Goal: Information Seeking & Learning: Check status

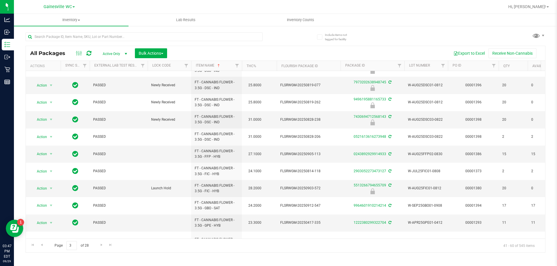
scroll to position [7, 0]
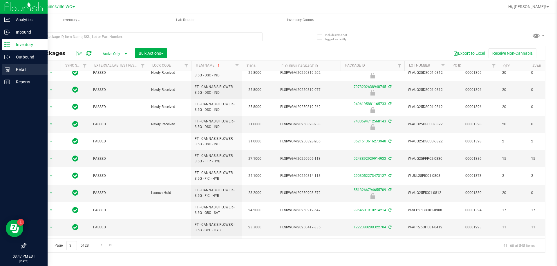
click at [10, 68] on icon at bounding box center [7, 70] width 6 height 6
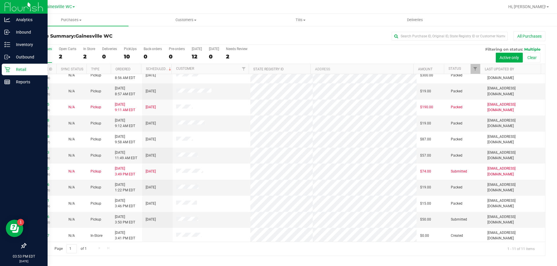
scroll to position [8, 0]
click at [41, 215] on link "12026056" at bounding box center [41, 215] width 16 height 4
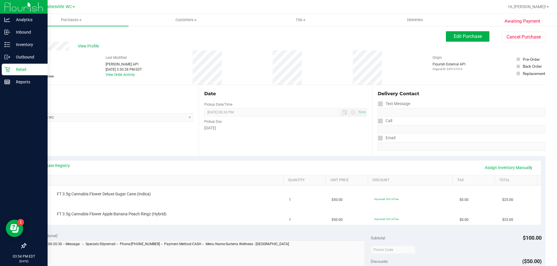
click at [17, 70] on p "Retail" at bounding box center [27, 69] width 35 height 7
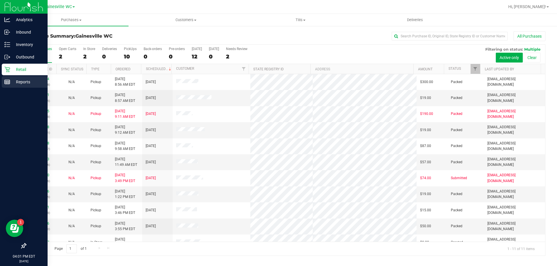
click at [16, 83] on p "Reports" at bounding box center [27, 82] width 35 height 7
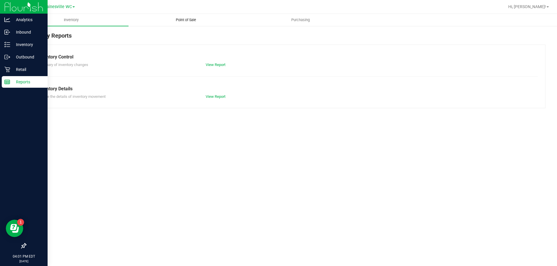
click at [188, 16] on uib-tab-heading "Point of Sale" at bounding box center [186, 20] width 114 height 12
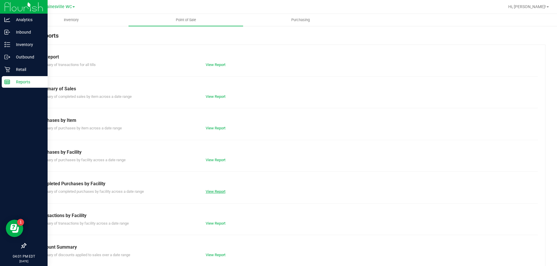
click at [214, 191] on link "View Report" at bounding box center [216, 192] width 20 height 4
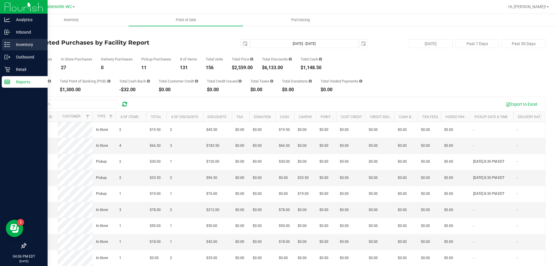
click at [18, 46] on p "Inventory" at bounding box center [27, 44] width 35 height 7
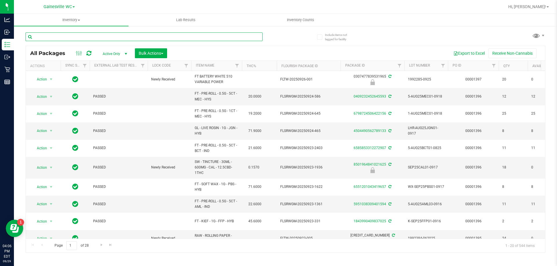
click at [75, 37] on input "text" at bounding box center [144, 36] width 237 height 9
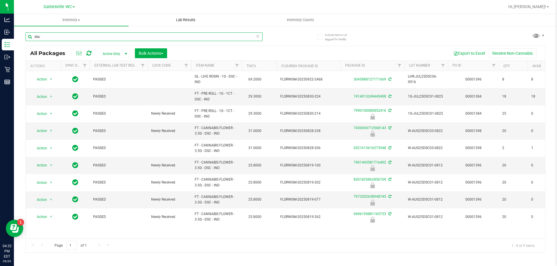
type input "dsc"
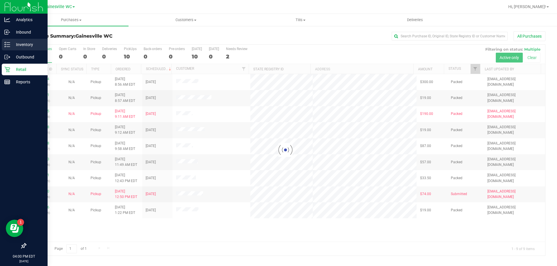
click at [28, 45] on p "Inventory" at bounding box center [27, 44] width 35 height 7
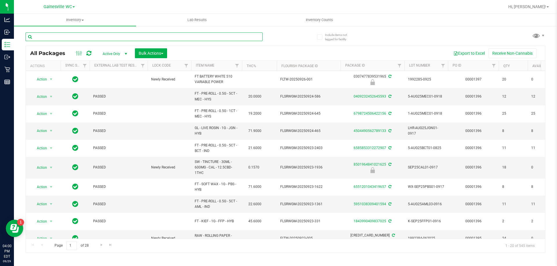
click at [62, 37] on input "text" at bounding box center [144, 36] width 237 height 9
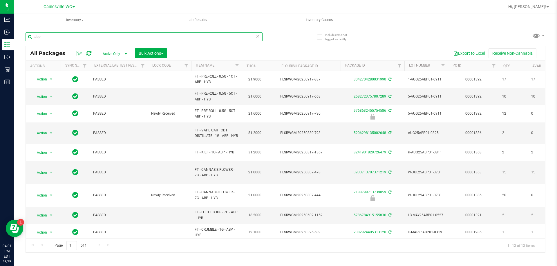
type input "abp"
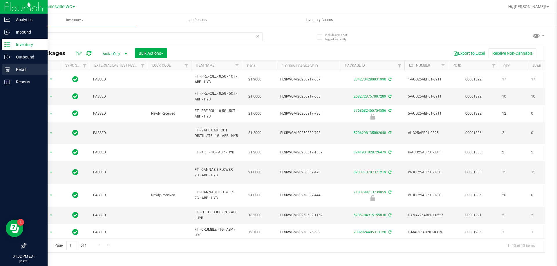
click at [12, 72] on p "Retail" at bounding box center [27, 69] width 35 height 7
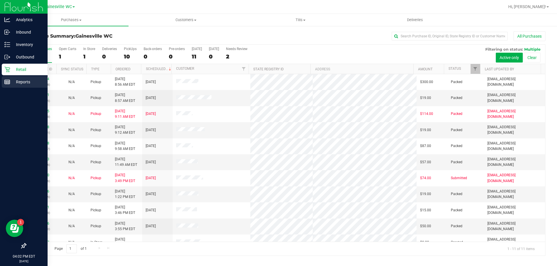
click at [15, 86] on div "Reports" at bounding box center [25, 82] width 46 height 12
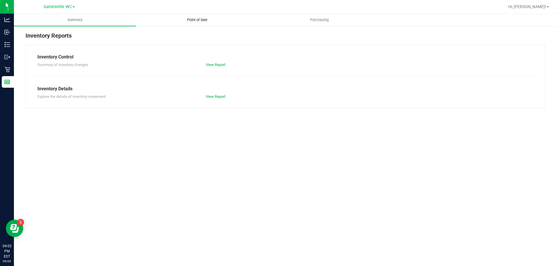
click at [200, 20] on span "Point of Sale" at bounding box center [197, 19] width 36 height 5
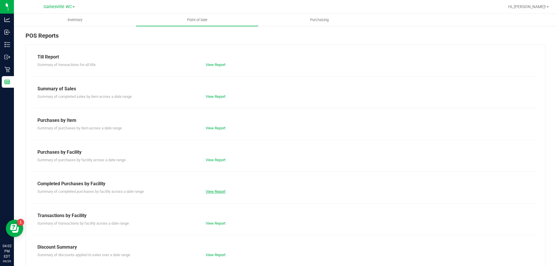
click at [219, 191] on link "View Report" at bounding box center [216, 192] width 20 height 4
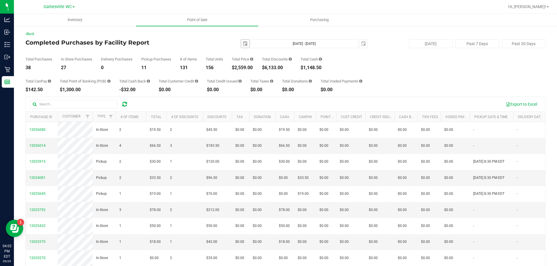
click at [241, 45] on span "select" at bounding box center [245, 44] width 8 height 8
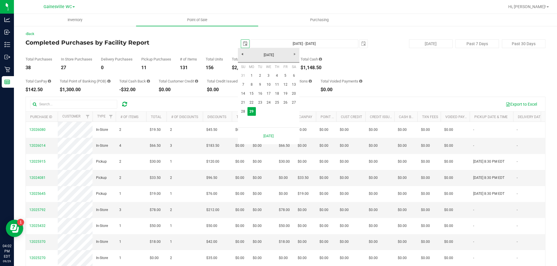
scroll to position [0, 14]
click at [250, 104] on link "22" at bounding box center [251, 102] width 8 height 9
type input "[DATE]"
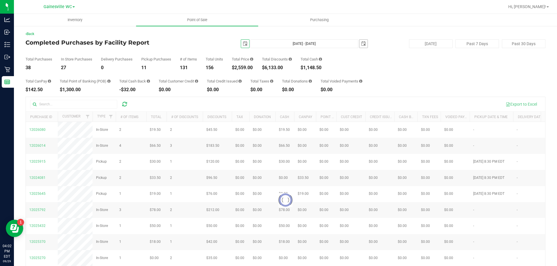
click at [362, 43] on span "select" at bounding box center [363, 43] width 5 height 5
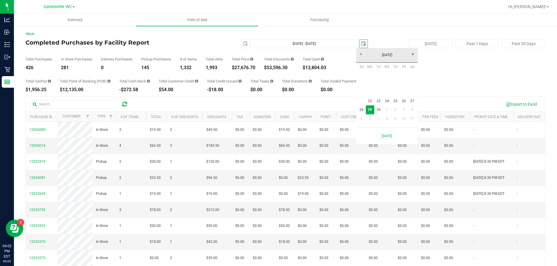
scroll to position [0, 14]
click at [369, 102] on link "22" at bounding box center [370, 101] width 8 height 9
type input "[DATE] - [DATE]"
type input "[DATE]"
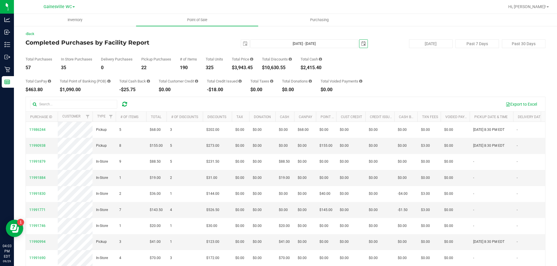
click at [363, 42] on span "select" at bounding box center [363, 44] width 8 height 8
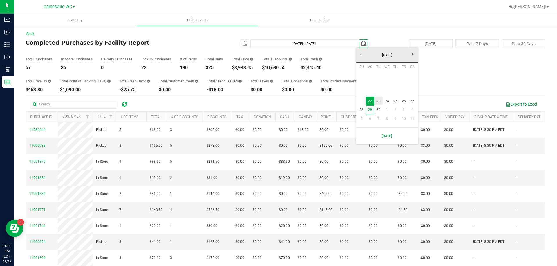
click at [378, 99] on link "23" at bounding box center [378, 101] width 8 height 9
type input "[DATE] - [DATE]"
type input "[DATE]"
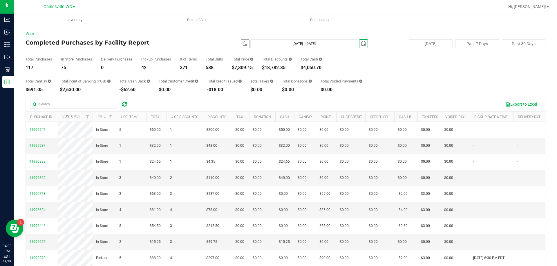
click at [243, 43] on span "select" at bounding box center [245, 43] width 5 height 5
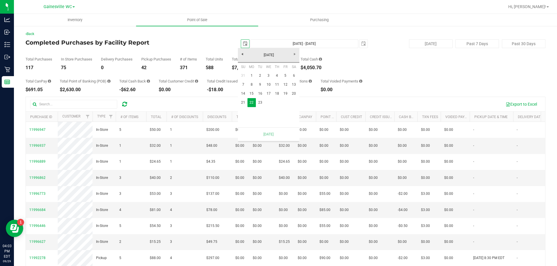
scroll to position [0, 14]
click at [259, 105] on link "23" at bounding box center [260, 102] width 8 height 9
type input "[DATE] - [DATE]"
type input "[DATE]"
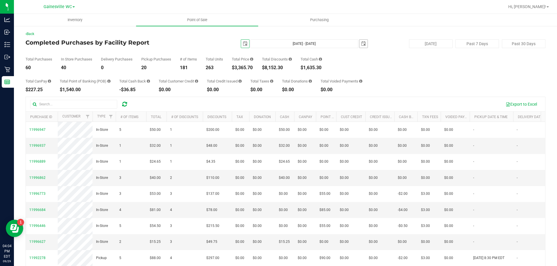
click at [361, 44] on span "select" at bounding box center [363, 43] width 5 height 5
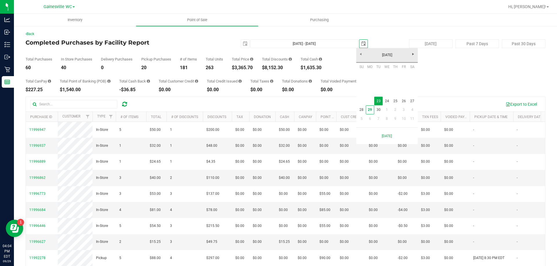
scroll to position [0, 14]
click at [387, 103] on link "24" at bounding box center [386, 101] width 8 height 9
type input "[DATE] - [DATE]"
type input "[DATE]"
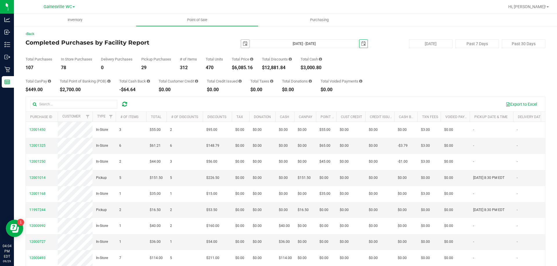
click at [243, 45] on span "select" at bounding box center [245, 43] width 5 height 5
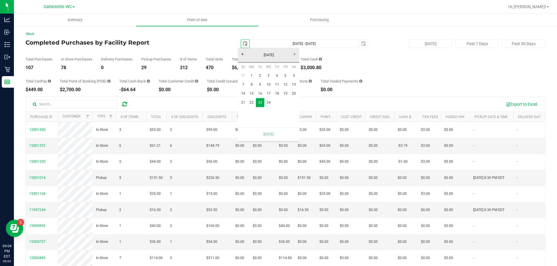
scroll to position [0, 14]
click at [270, 104] on link "24" at bounding box center [268, 102] width 8 height 9
type input "[DATE] - [DATE]"
type input "[DATE]"
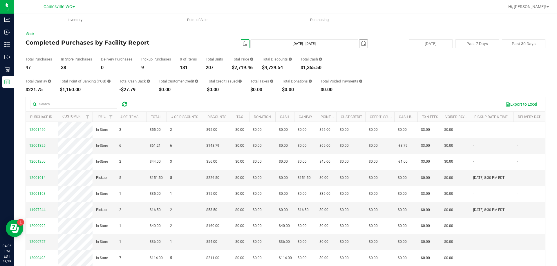
click at [362, 46] on span "select" at bounding box center [363, 44] width 8 height 8
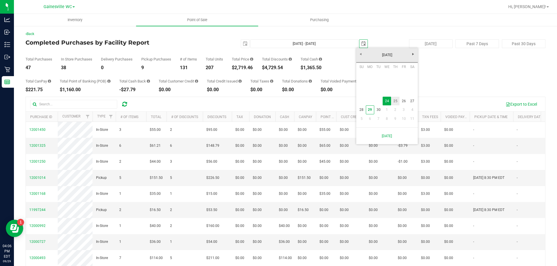
click at [395, 102] on link "25" at bounding box center [395, 101] width 8 height 9
type input "[DATE] - [DATE]"
type input "[DATE]"
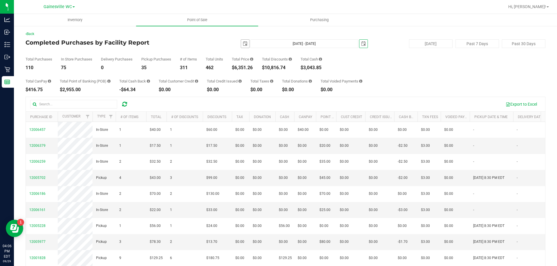
click at [242, 47] on span "select" at bounding box center [245, 44] width 8 height 8
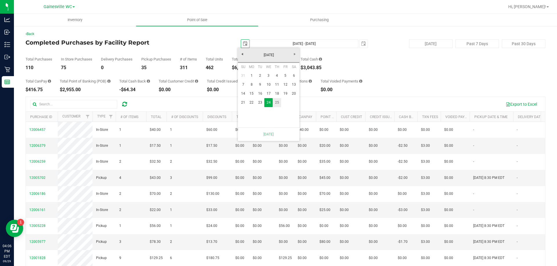
click at [276, 101] on link "25" at bounding box center [277, 102] width 8 height 9
type input "[DATE] - [DATE]"
type input "[DATE]"
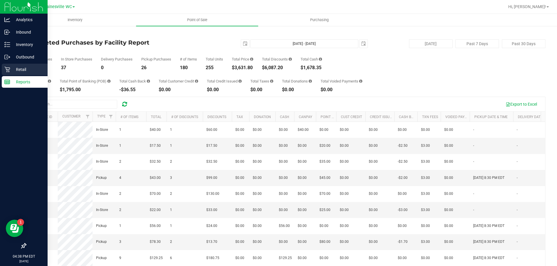
click at [8, 70] on icon at bounding box center [7, 70] width 6 height 6
